Goal: Information Seeking & Learning: Learn about a topic

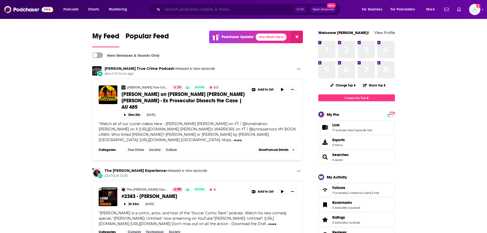
click at [205, 9] on input "Search podcasts, credits, & more..." at bounding box center [228, 9] width 132 height 8
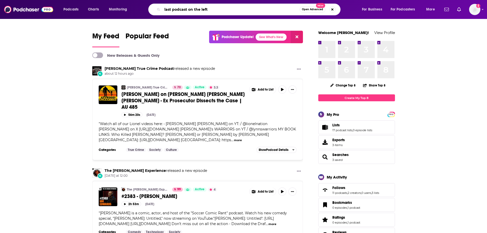
type input "last podcast on the left"
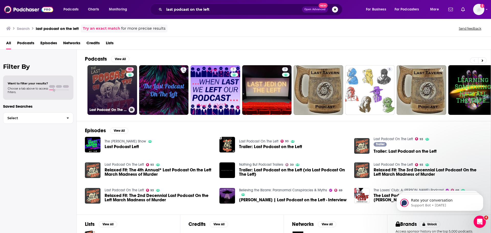
click at [110, 80] on link "93 Last Podcast On The Left" at bounding box center [112, 90] width 50 height 50
